Goal: Transaction & Acquisition: Purchase product/service

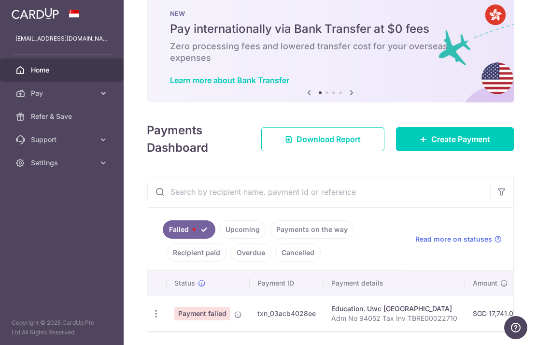
scroll to position [21, 0]
click at [219, 239] on link "Upcoming" at bounding box center [242, 230] width 47 height 18
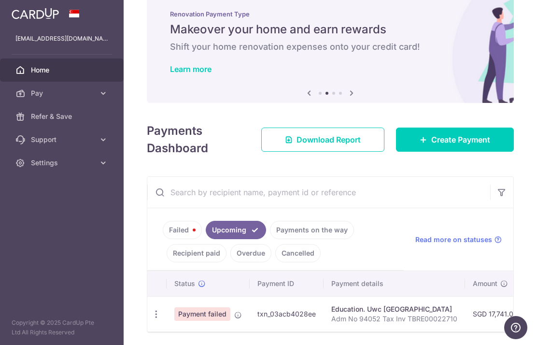
click at [151, 319] on icon "button" at bounding box center [156, 314] width 10 height 10
click at [35, 319] on div at bounding box center [268, 172] width 537 height 345
click at [151, 318] on icon "button" at bounding box center [156, 314] width 10 height 10
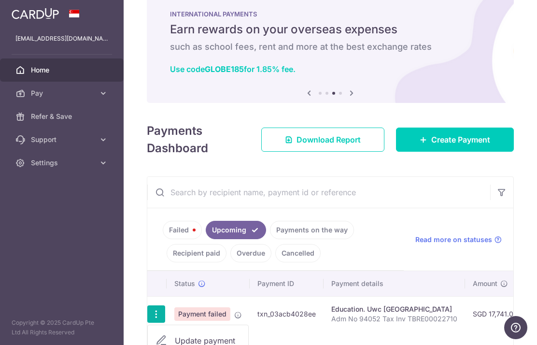
click at [111, 254] on div at bounding box center [268, 172] width 537 height 345
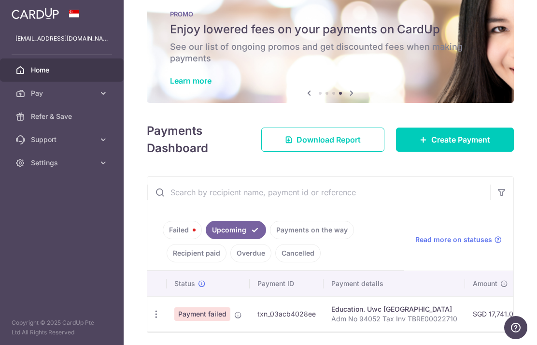
click at [163, 239] on link "Failed" at bounding box center [182, 230] width 39 height 18
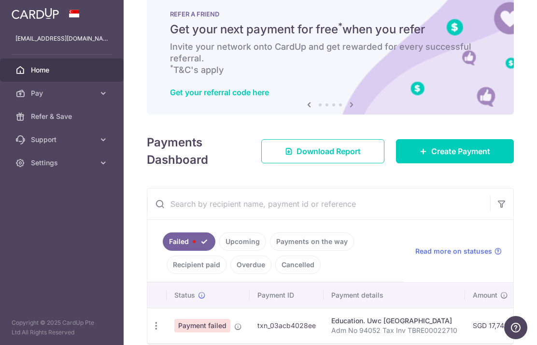
click at [151, 322] on icon "button" at bounding box center [156, 326] width 10 height 10
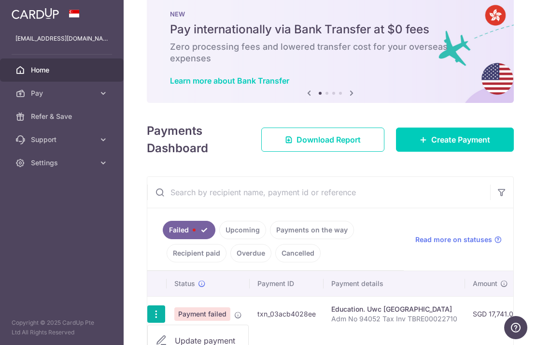
click at [122, 260] on div at bounding box center [268, 172] width 537 height 345
click at [219, 239] on link "Upcoming" at bounding box center [242, 230] width 47 height 18
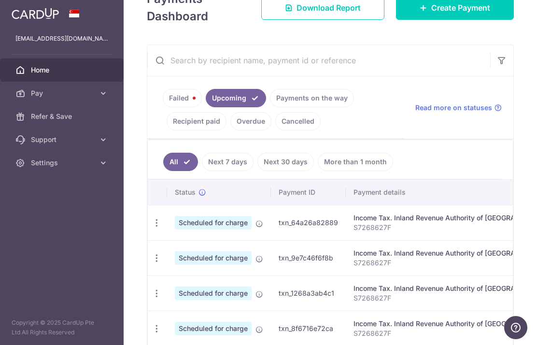
scroll to position [132, 0]
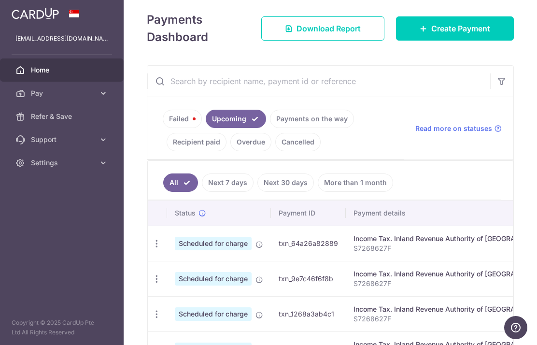
click at [163, 128] on link "Failed" at bounding box center [182, 119] width 39 height 18
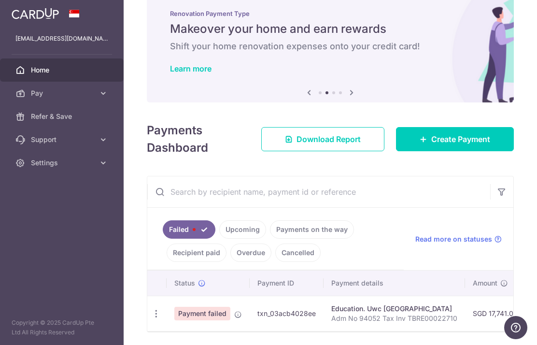
scroll to position [21, 0]
click at [147, 316] on div "Update payment" at bounding box center [156, 314] width 18 height 18
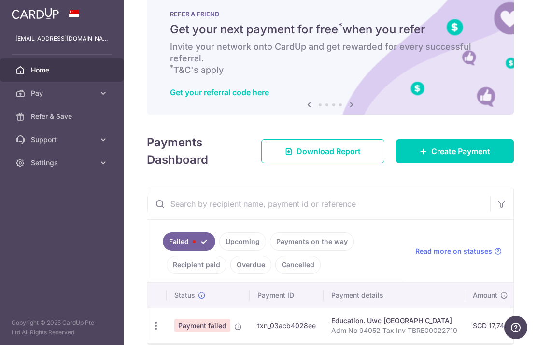
click at [151, 321] on icon "button" at bounding box center [156, 326] width 10 height 10
radio input "true"
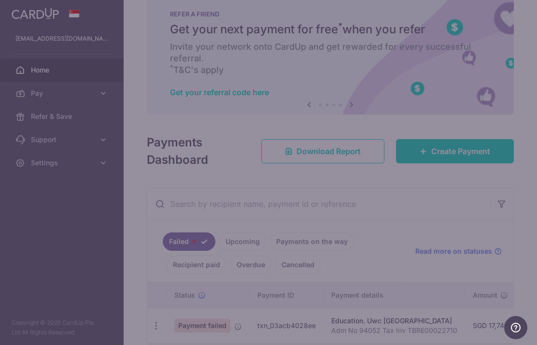
type input "17,741.00"
type input "Adm No 94052 Tax Inv TBRE00022710"
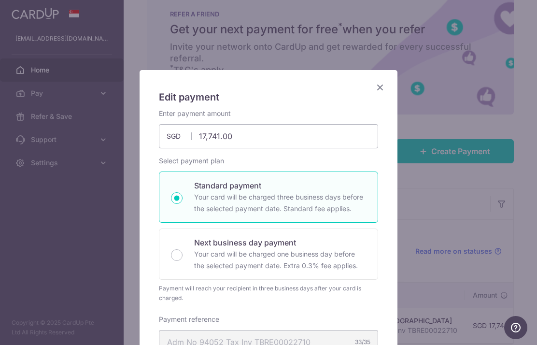
type input "B2C18"
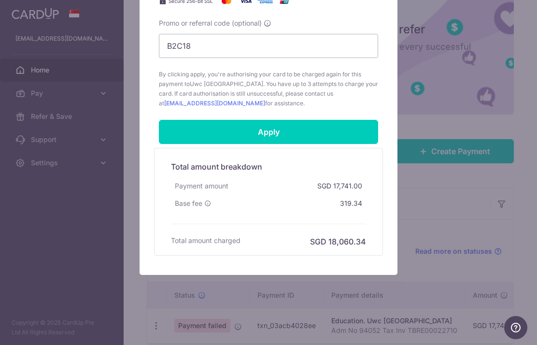
scroll to position [437, 0]
click at [309, 138] on input "Apply" at bounding box center [268, 132] width 219 height 24
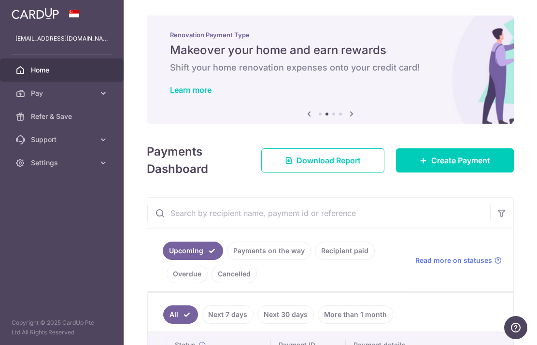
click at [468, 166] on span "Create Payment" at bounding box center [460, 161] width 59 height 12
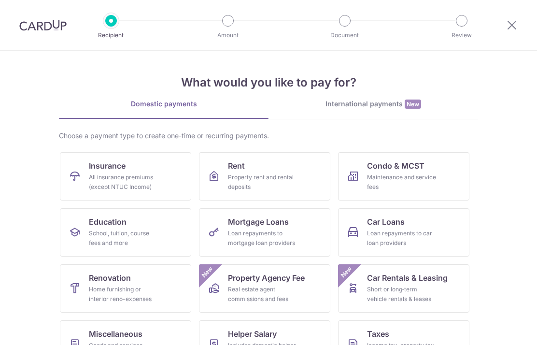
click at [423, 175] on div "Maintenance and service fees" at bounding box center [402, 181] width 70 height 19
click at [440, 176] on link "Condo & MCST Maintenance and service fees" at bounding box center [403, 176] width 131 height 48
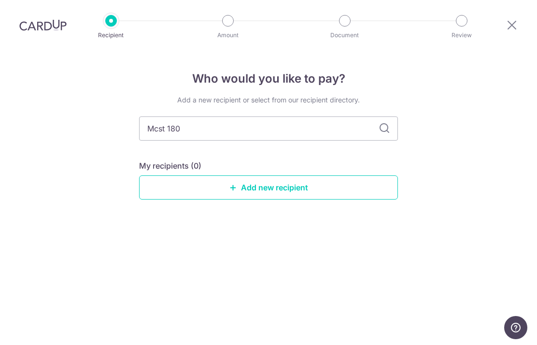
type input "Mcst 1801"
click at [231, 199] on link "Add new recipient" at bounding box center [268, 187] width 259 height 24
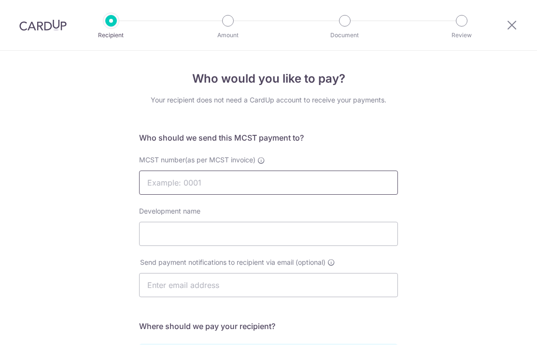
click at [221, 187] on input "MCST number(as per MCST invoice)" at bounding box center [268, 183] width 259 height 24
type input "1801"
click at [272, 242] on input "Development name" at bounding box center [268, 234] width 259 height 24
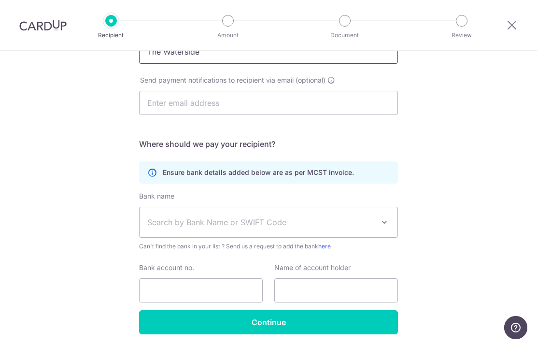
scroll to position [182, 0]
type input "The Waterside21q"
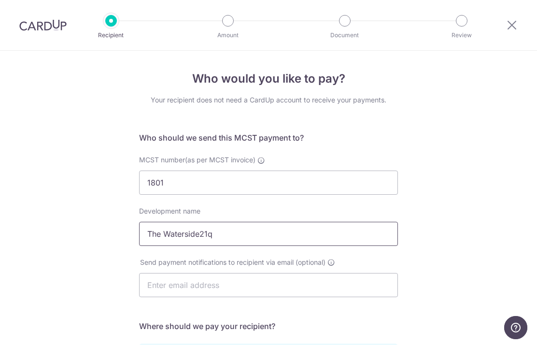
scroll to position [0, 0]
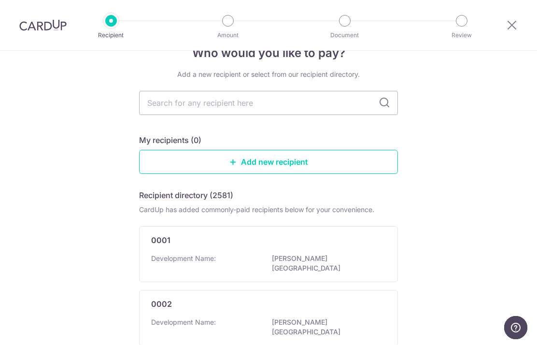
scroll to position [18, 0]
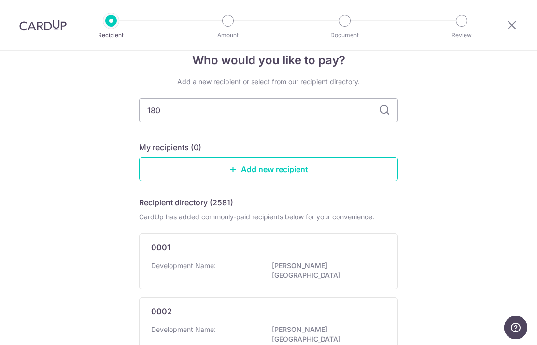
type input "1801"
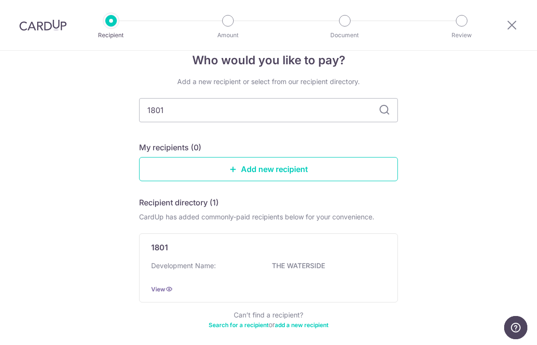
click at [199, 265] on p "Development Name:" at bounding box center [183, 266] width 65 height 10
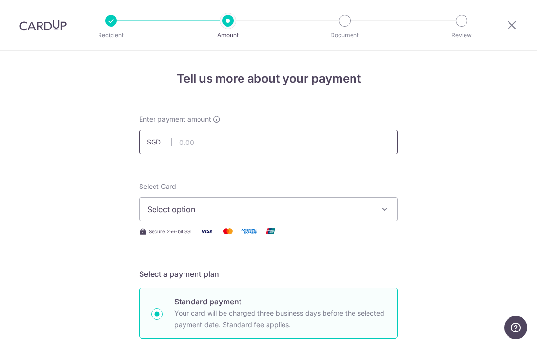
click at [292, 154] on input "text" at bounding box center [268, 142] width 259 height 24
click at [374, 218] on button "Select option" at bounding box center [268, 209] width 259 height 24
type input "2,163.03"
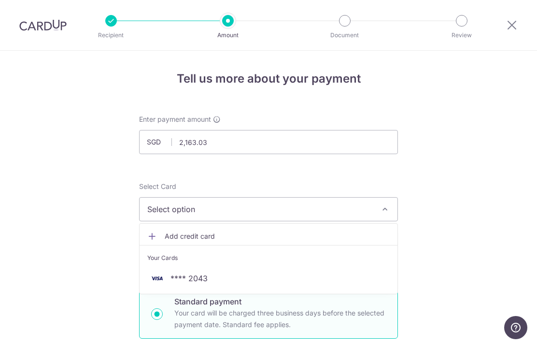
click at [285, 301] on div at bounding box center [268, 172] width 537 height 345
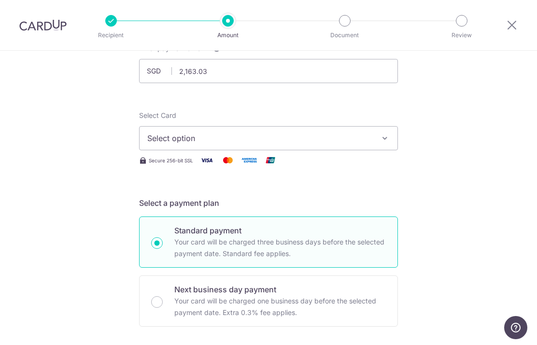
scroll to position [124, 0]
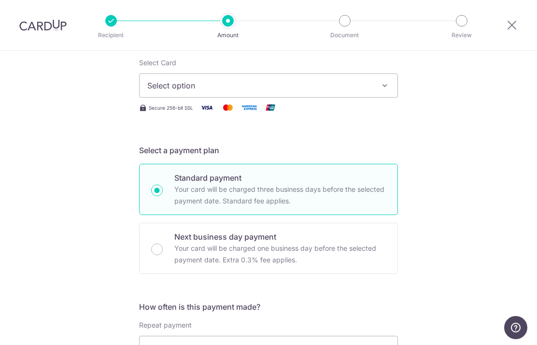
click at [392, 98] on button "Select option" at bounding box center [268, 85] width 259 height 24
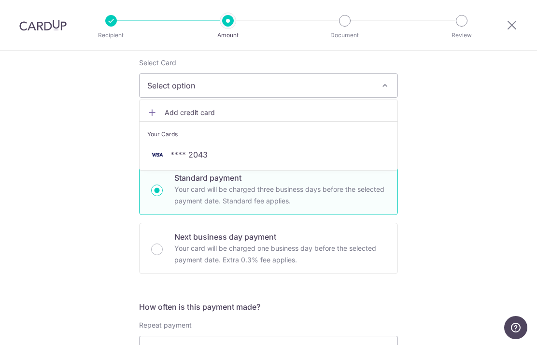
click at [193, 159] on span "**** 2043" at bounding box center [189, 155] width 37 height 12
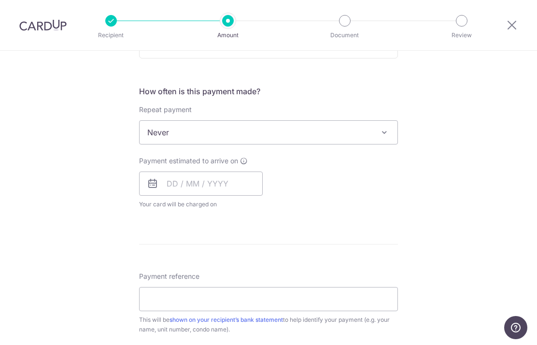
scroll to position [356, 0]
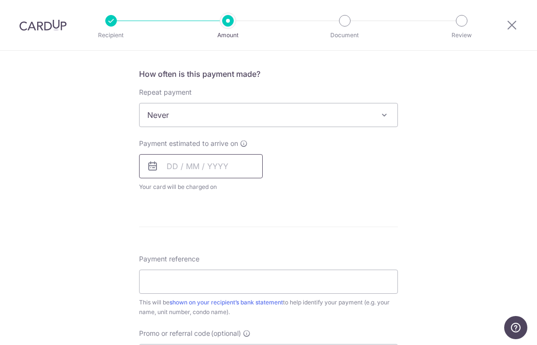
click at [212, 172] on input "text" at bounding box center [201, 166] width 124 height 24
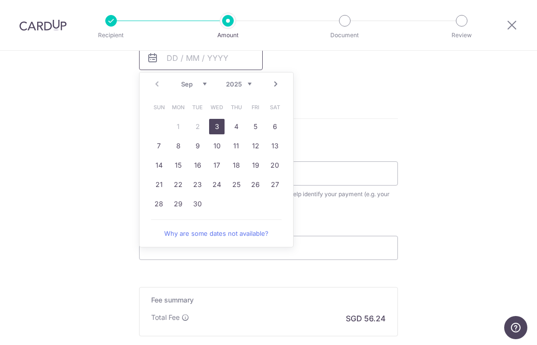
scroll to position [470, 0]
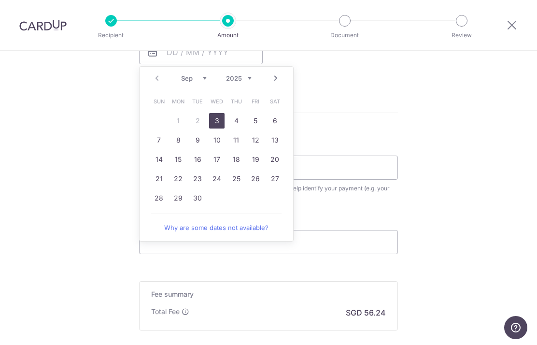
click at [218, 120] on link "3" at bounding box center [216, 120] width 15 height 15
type input "[DATE]"
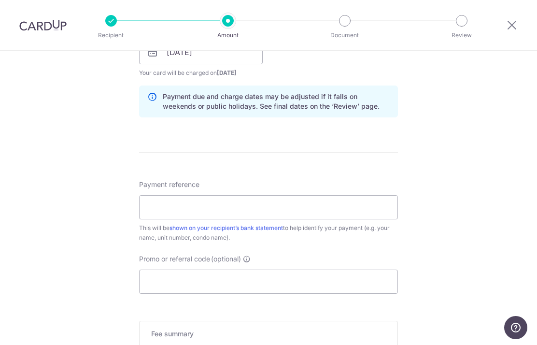
click at [216, 129] on form "Enter payment amount SGD 2,163.03 2163.03 Select Card **** 2043 Add credit card…" at bounding box center [268, 46] width 259 height 804
click at [302, 215] on input "Payment reference" at bounding box center [268, 207] width 259 height 24
type input "0"
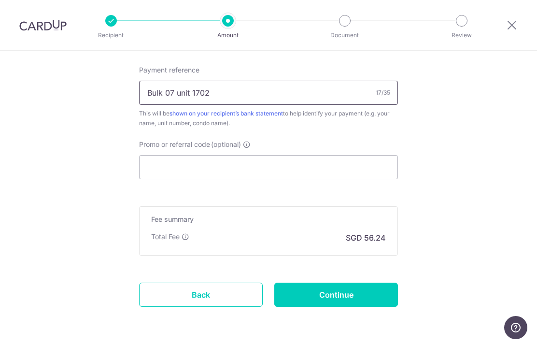
scroll to position [584, 0]
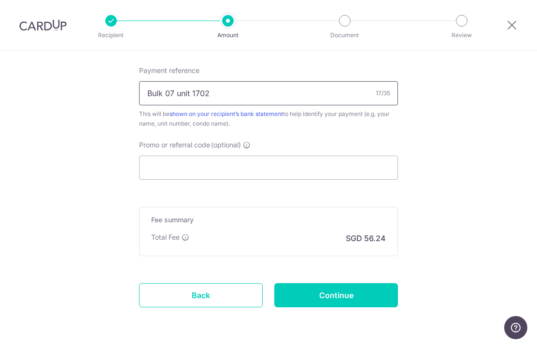
type input "Bulk 07 unit 1702"
click at [273, 176] on input "Promo or referral code (optional)" at bounding box center [268, 168] width 259 height 24
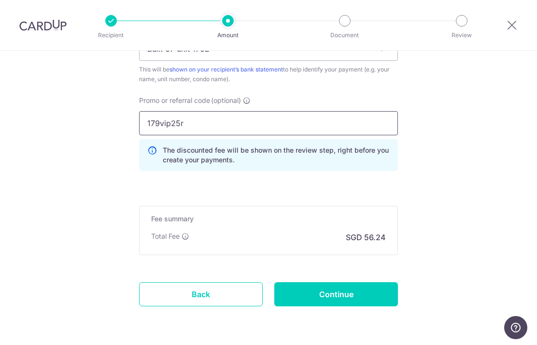
scroll to position [628, 0]
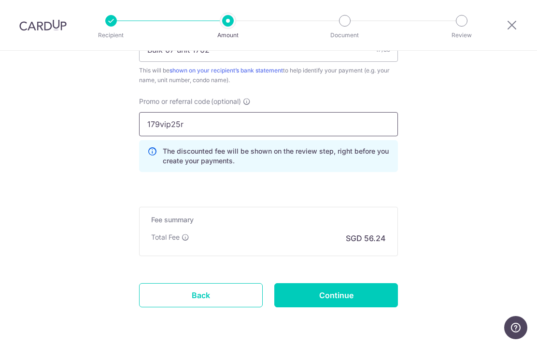
type input "179vip25r"
click at [365, 289] on input "Continue" at bounding box center [336, 295] width 124 height 24
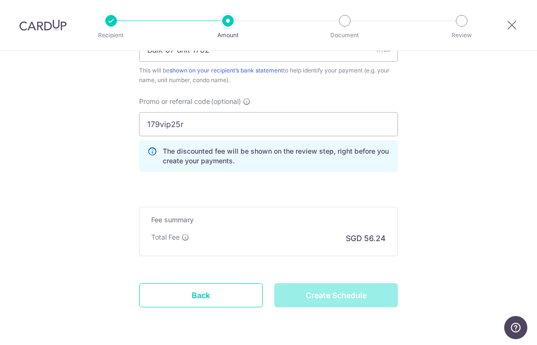
type input "Create Schedule"
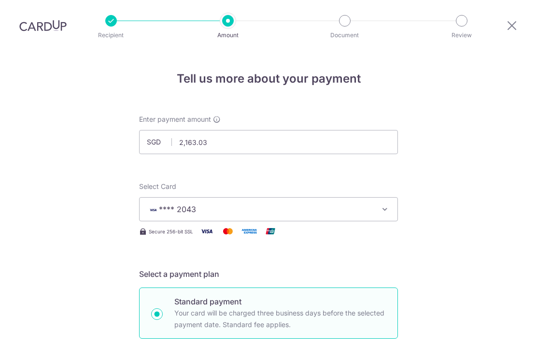
scroll to position [641, 0]
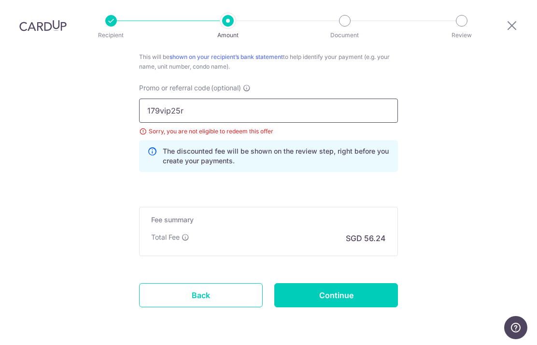
click at [279, 99] on input "179vip25r" at bounding box center [268, 111] width 259 height 24
type input "1"
type input "B@C18"
click at [352, 283] on input "Continue" at bounding box center [336, 295] width 124 height 24
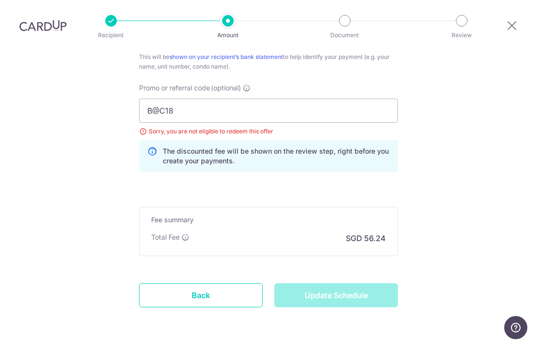
type input "Update Schedule"
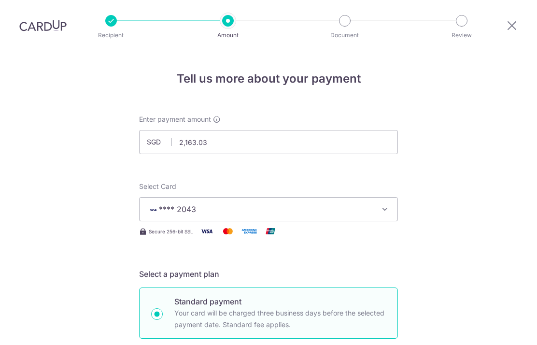
scroll to position [641, 0]
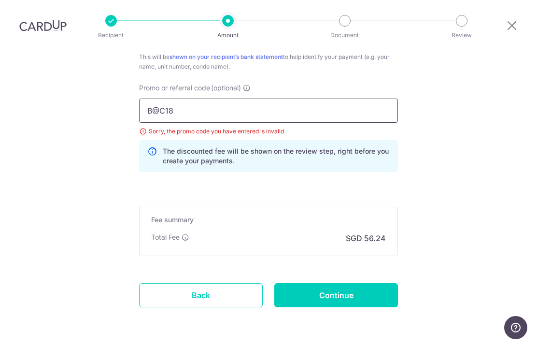
click at [202, 99] on input "B@C18" at bounding box center [268, 111] width 259 height 24
type input "B2C18"
click at [344, 283] on input "Continue" at bounding box center [336, 295] width 124 height 24
type input "Update Schedule"
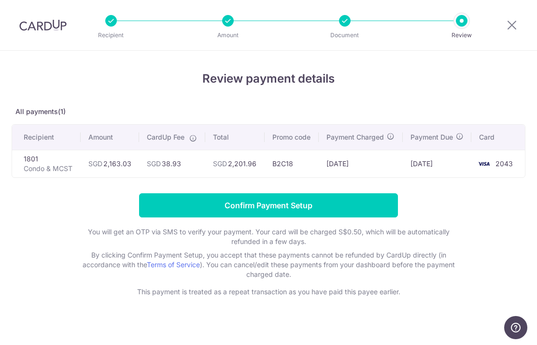
click at [169, 212] on input "Confirm Payment Setup" at bounding box center [268, 205] width 259 height 24
